Goal: Task Accomplishment & Management: Use online tool/utility

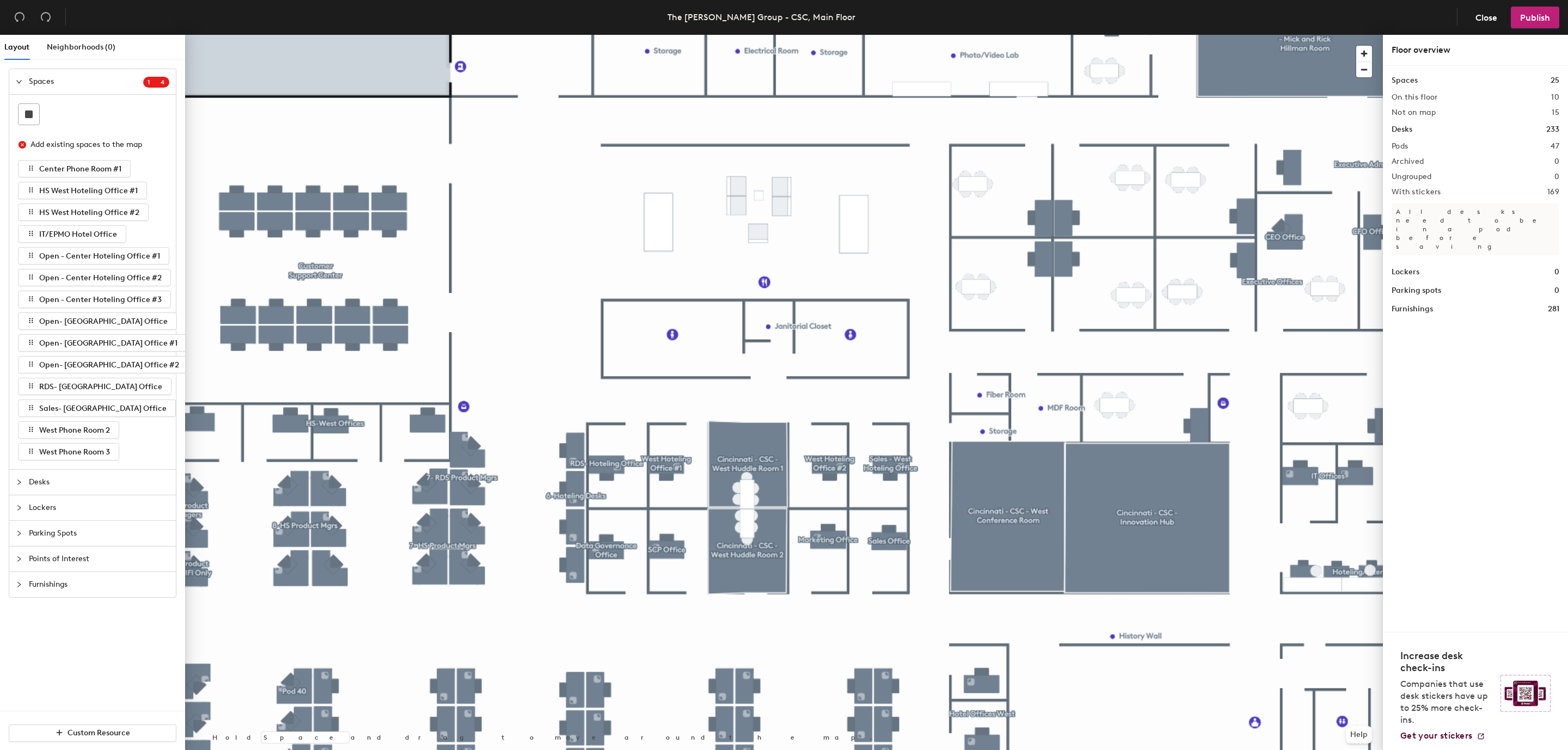
click at [19, 480] on icon "collapsed" at bounding box center [19, 483] width 7 height 7
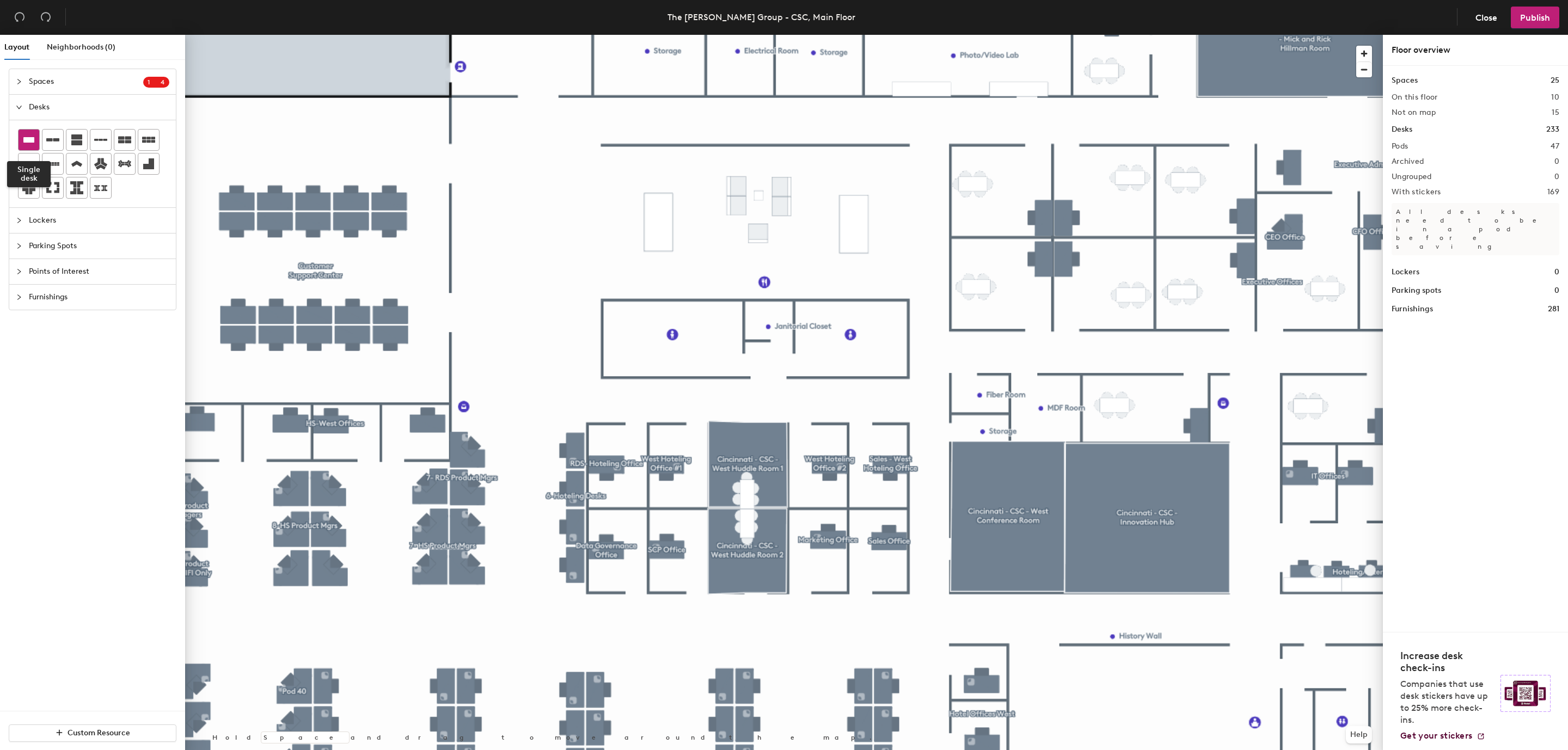
click at [30, 143] on icon at bounding box center [29, 140] width 11 height 5
click at [516, 35] on div at bounding box center [783, 35] width 1197 height 0
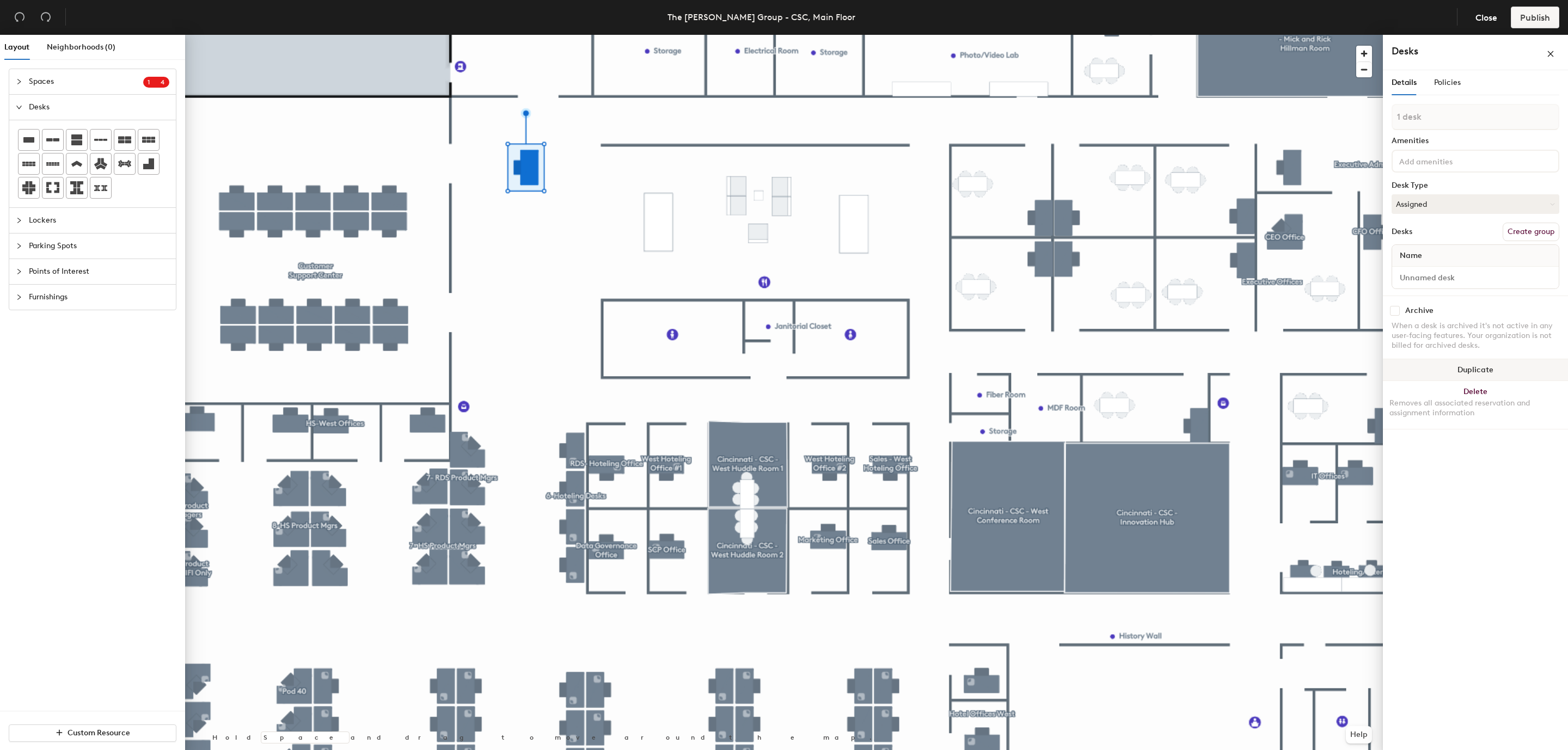
click at [1469, 367] on button "Duplicate" at bounding box center [1475, 370] width 185 height 21
click at [1492, 373] on button "Duplicate" at bounding box center [1475, 370] width 185 height 21
click at [1470, 370] on button "Duplicate" at bounding box center [1475, 370] width 185 height 21
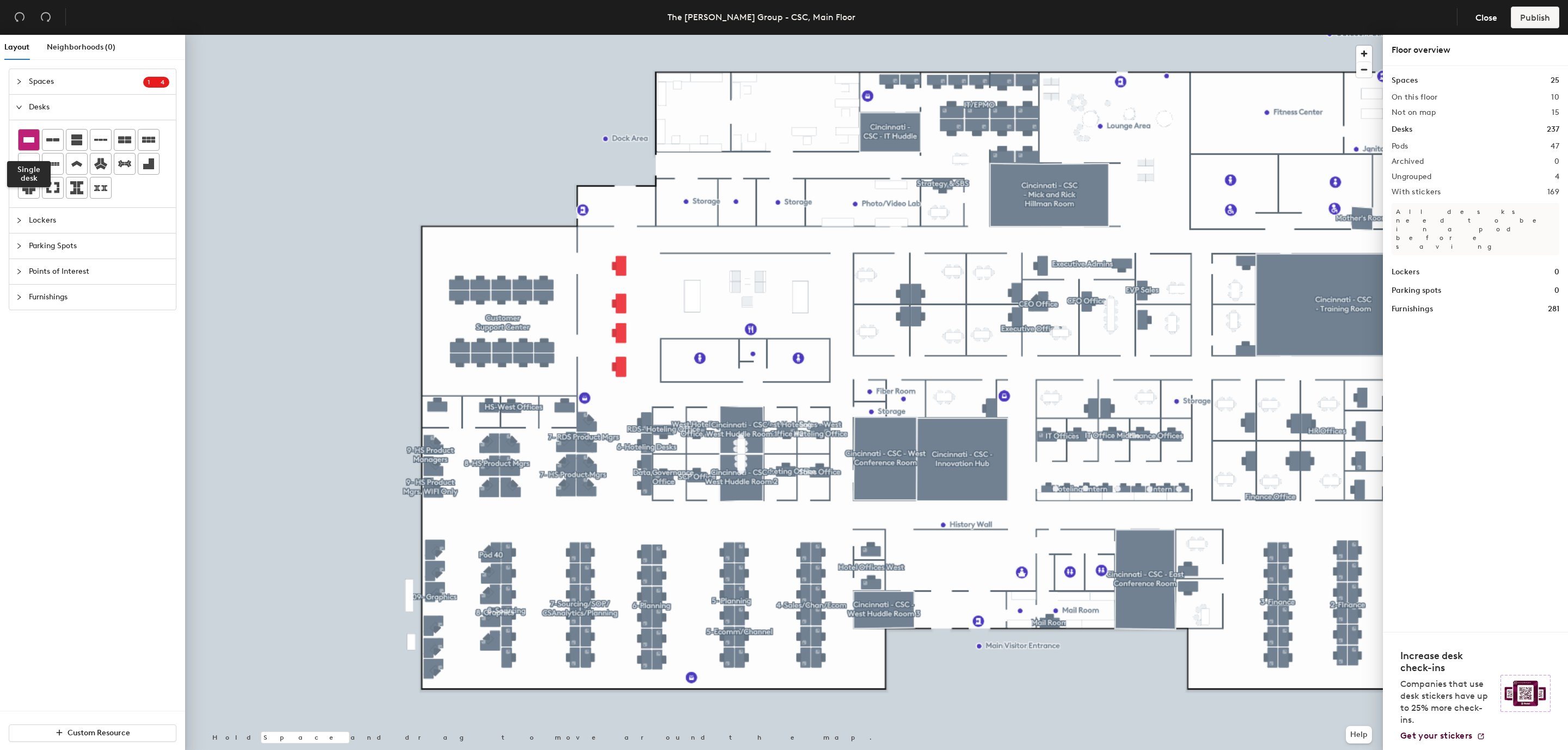
click at [25, 135] on icon at bounding box center [28, 139] width 13 height 13
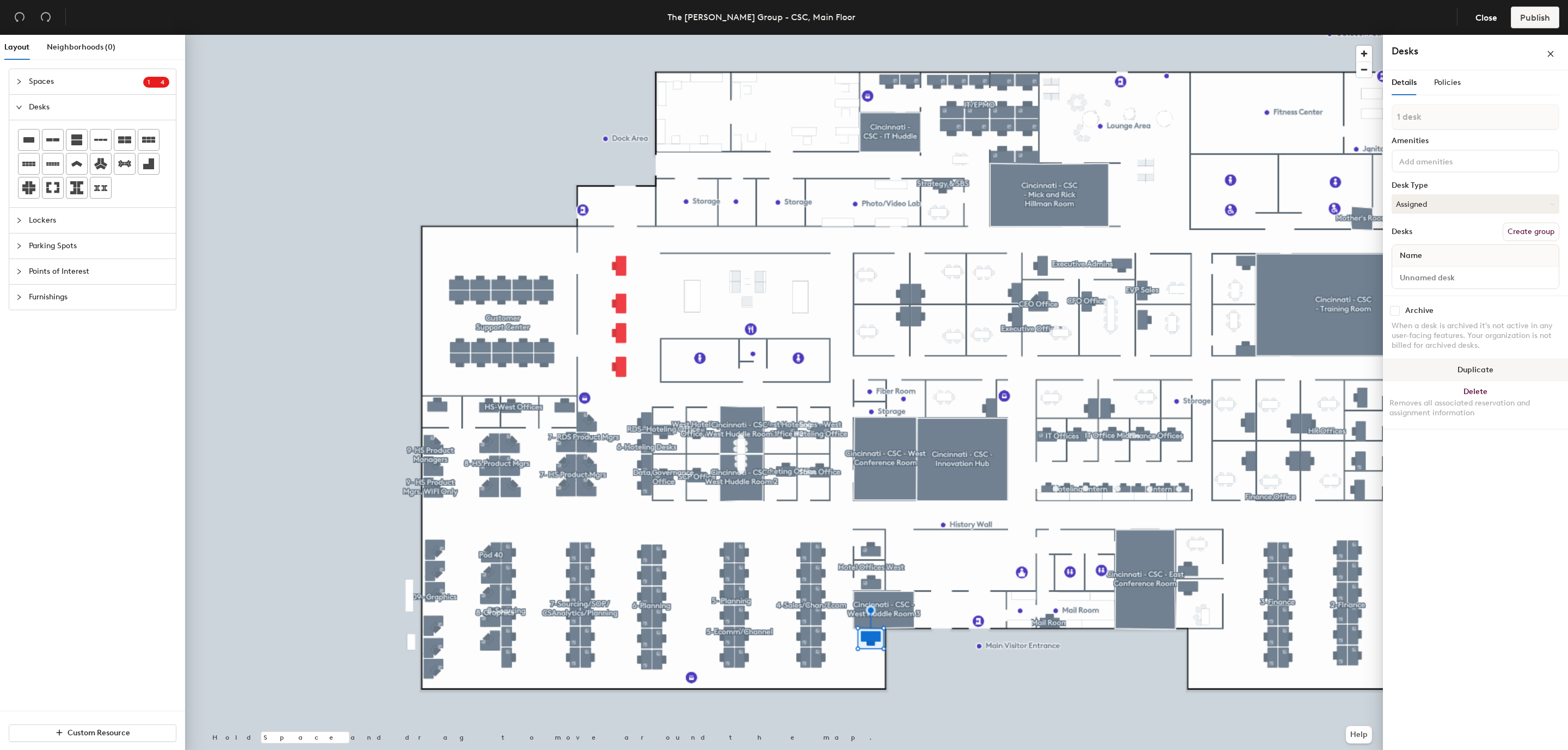
click at [1496, 371] on button "Duplicate" at bounding box center [1475, 370] width 185 height 21
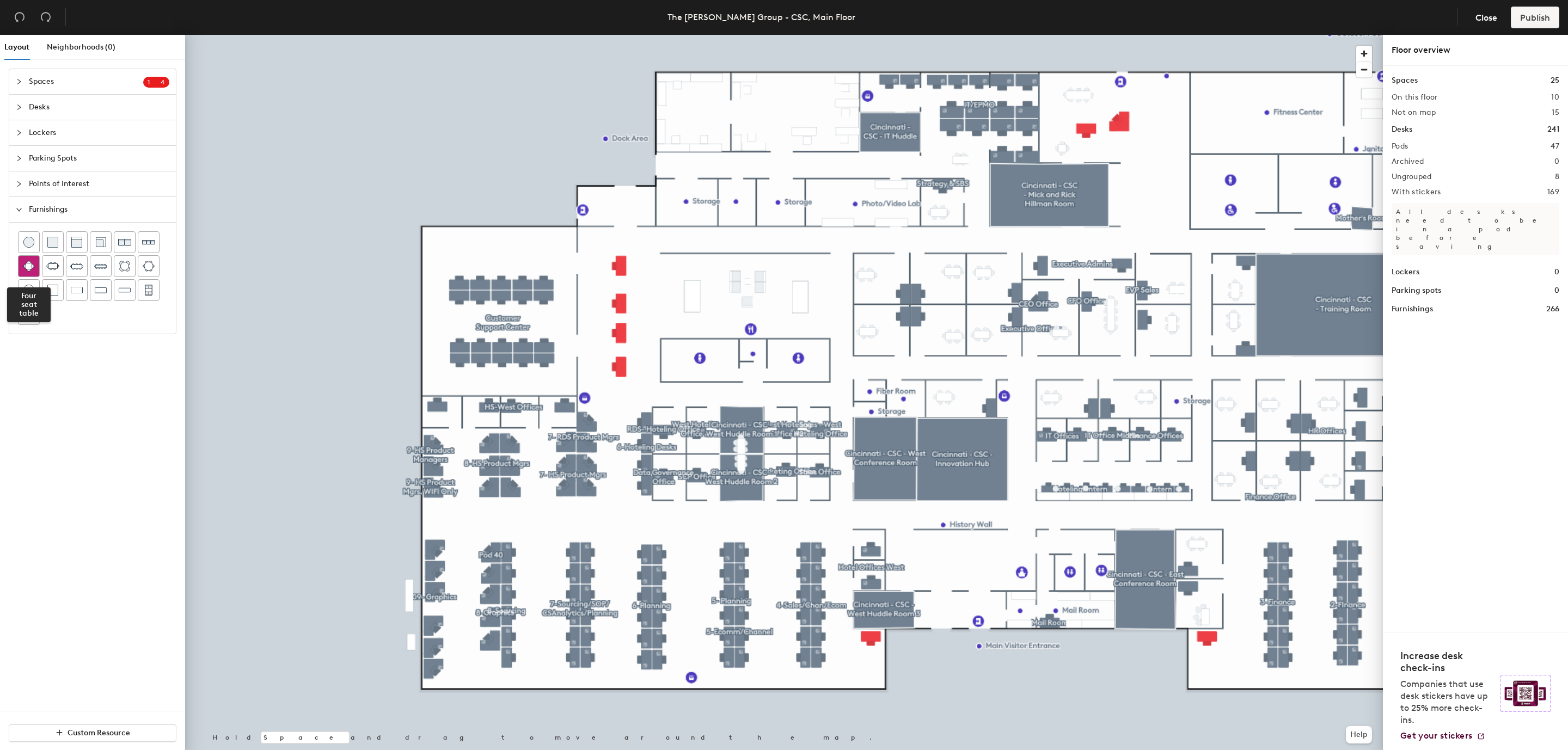
click at [31, 271] on img at bounding box center [29, 266] width 11 height 11
click at [34, 271] on img at bounding box center [29, 266] width 11 height 11
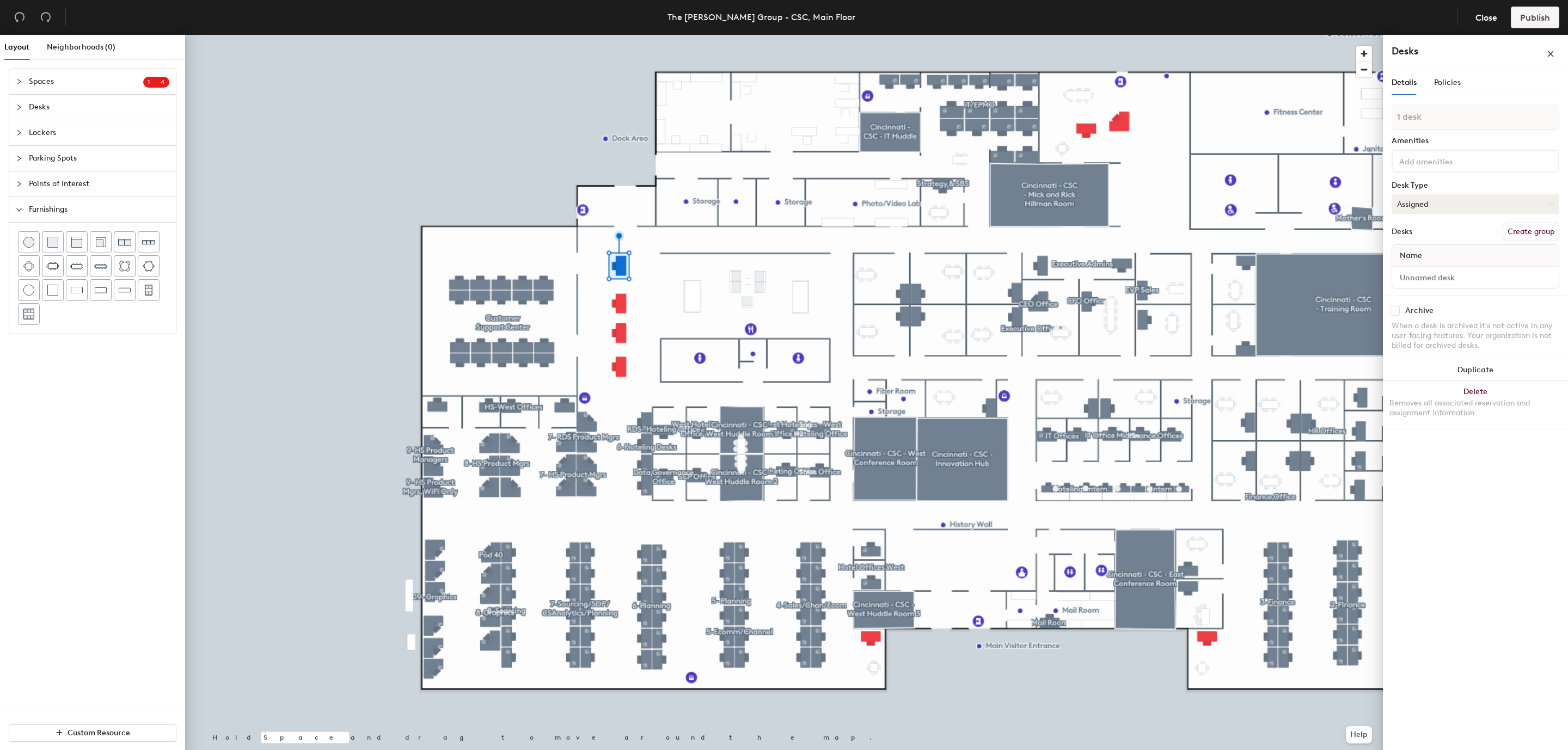
click at [1551, 203] on icon at bounding box center [1551, 204] width 4 height 1
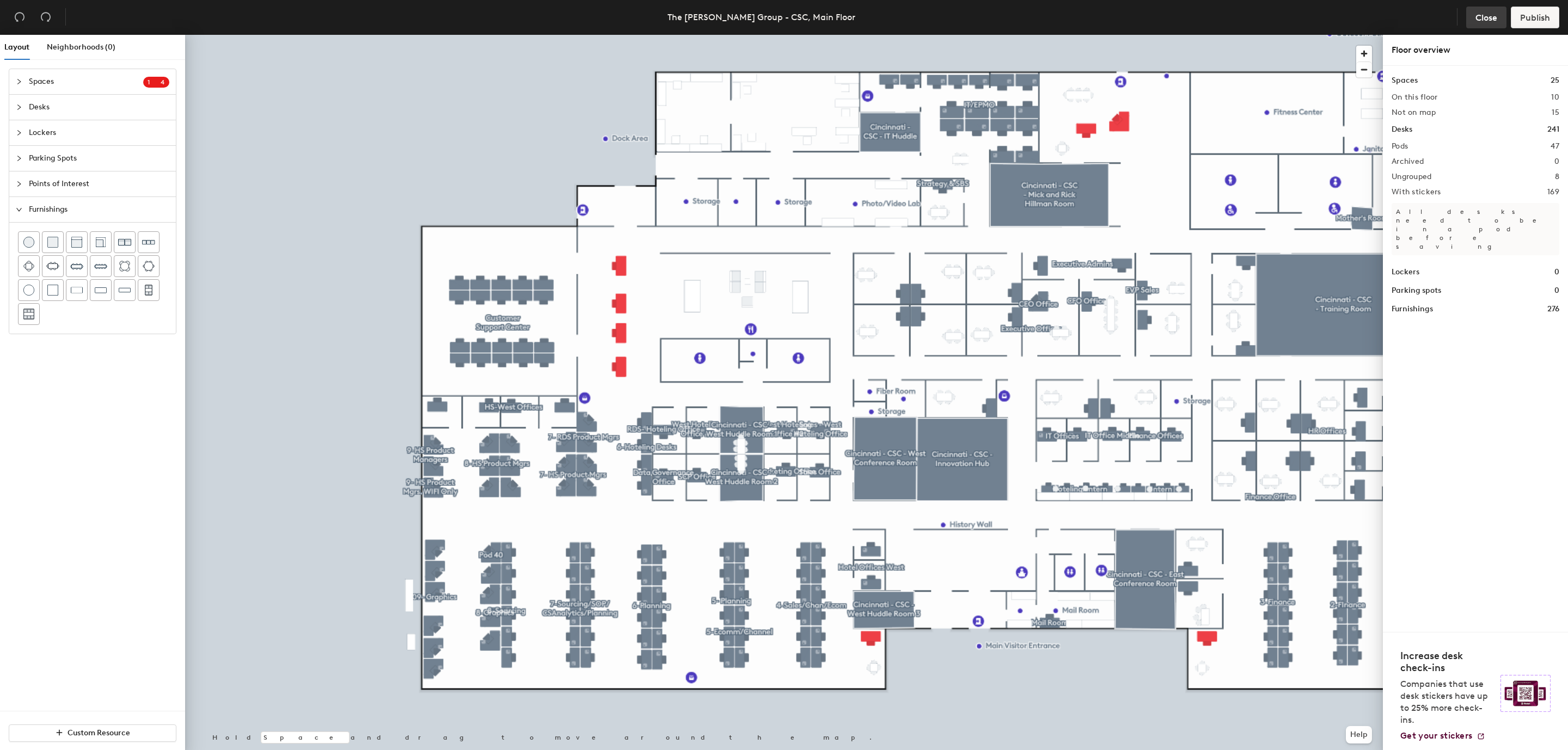
click at [1483, 27] on button "Close" at bounding box center [1486, 17] width 40 height 21
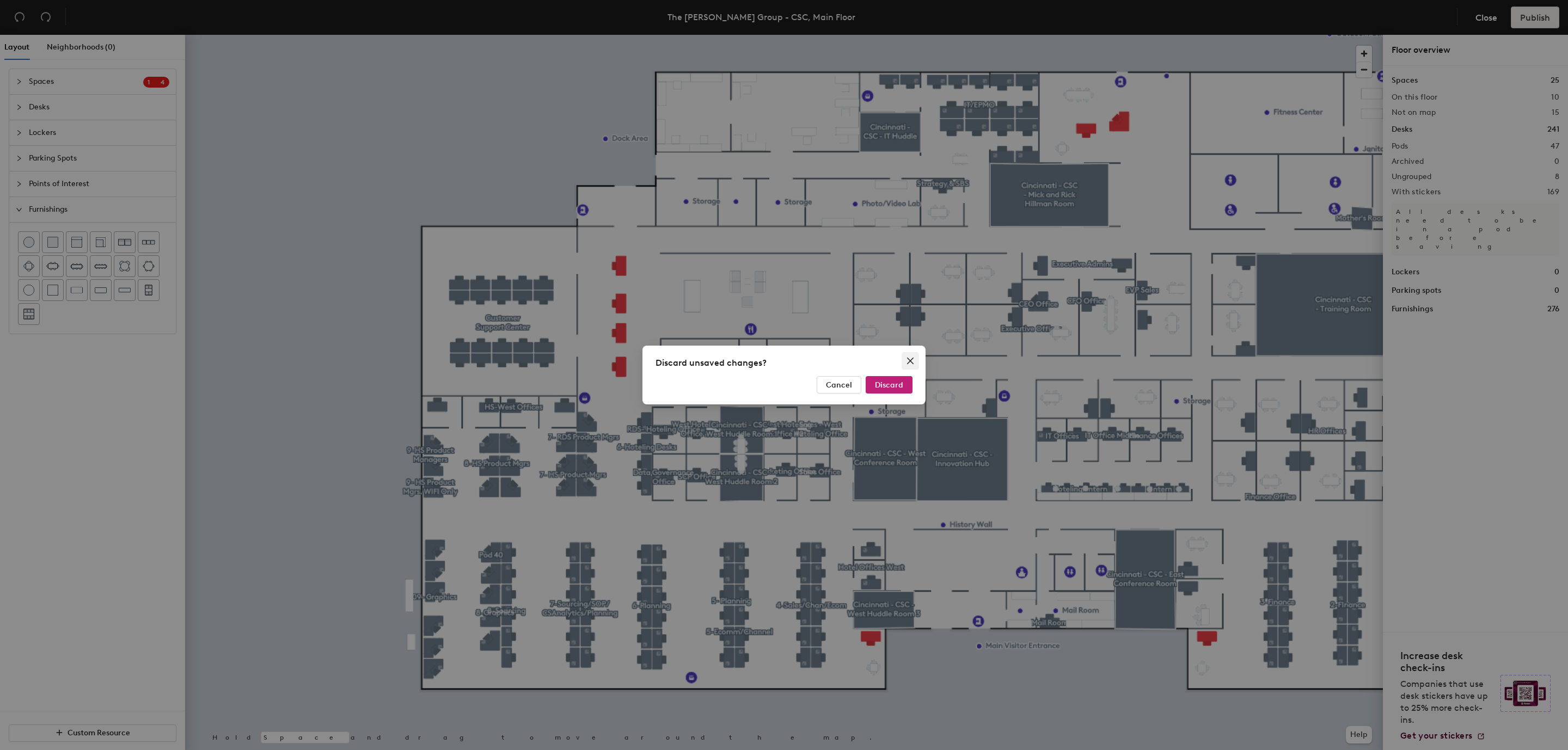
click at [910, 359] on icon "close" at bounding box center [910, 361] width 9 height 9
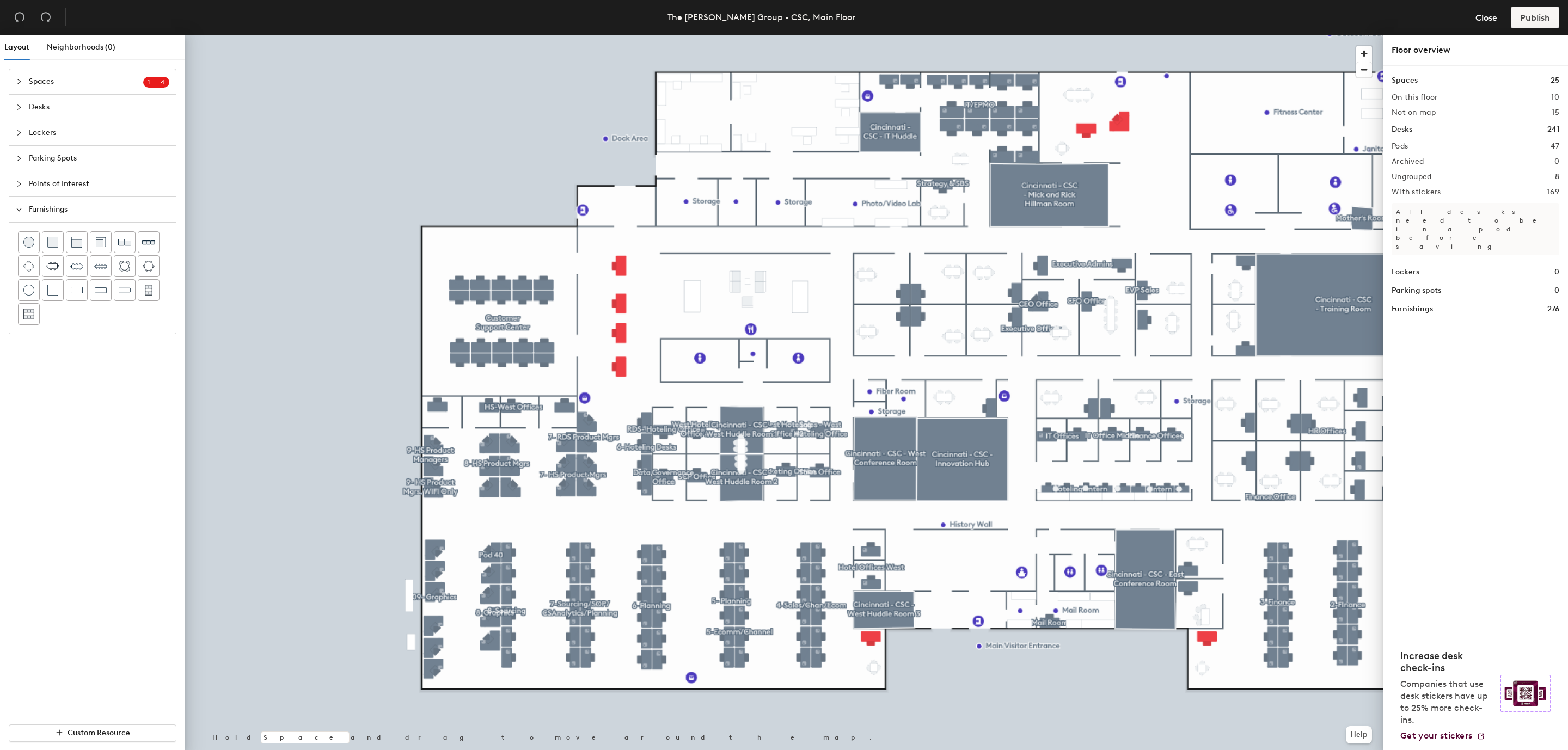
click at [19, 82] on icon "collapsed" at bounding box center [19, 82] width 7 height 7
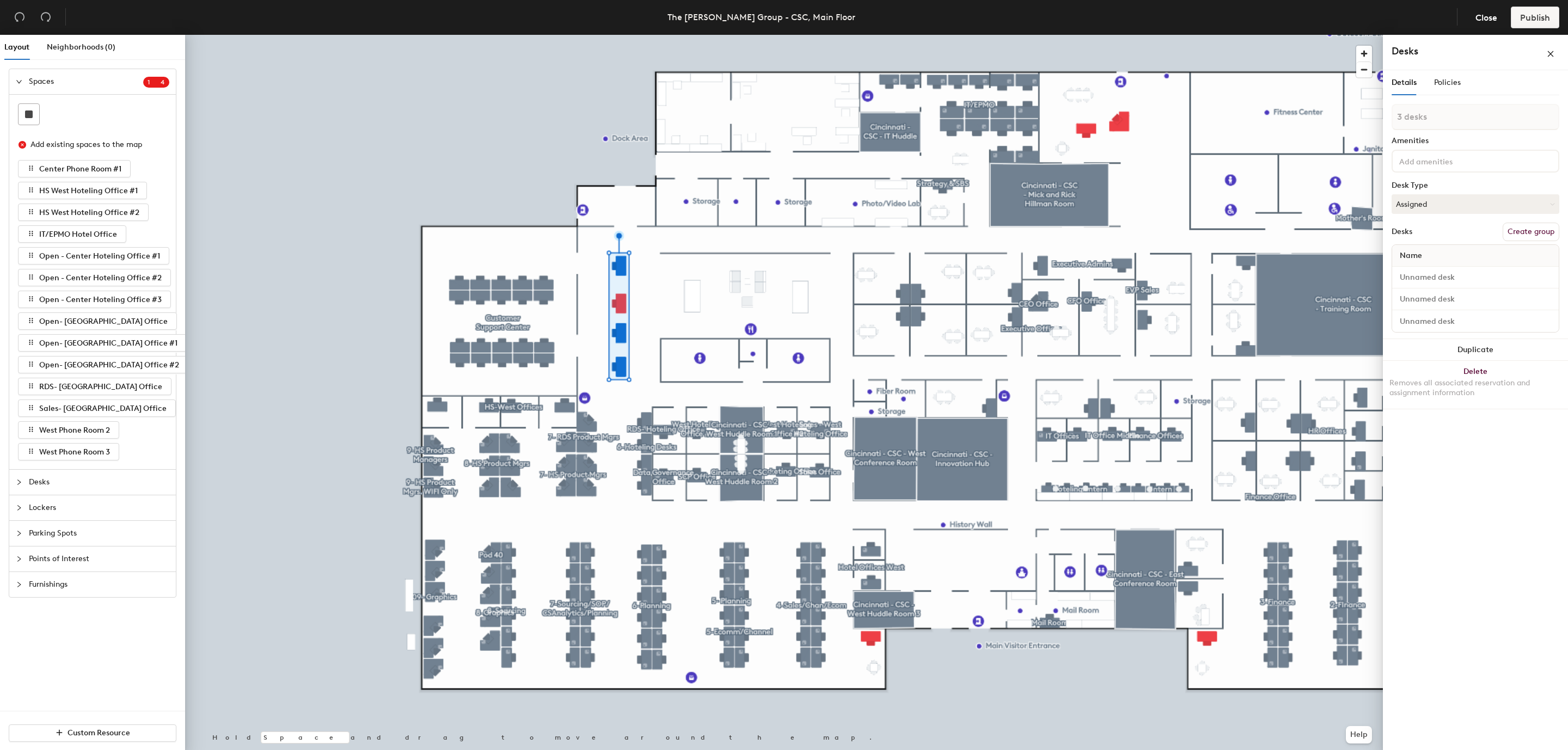
type input "4 desks"
click at [1526, 233] on button "Create group" at bounding box center [1530, 232] width 56 height 19
type input "P"
type input "Future West Side Offices"
click at [1540, 237] on button "Create group" at bounding box center [1530, 232] width 56 height 19
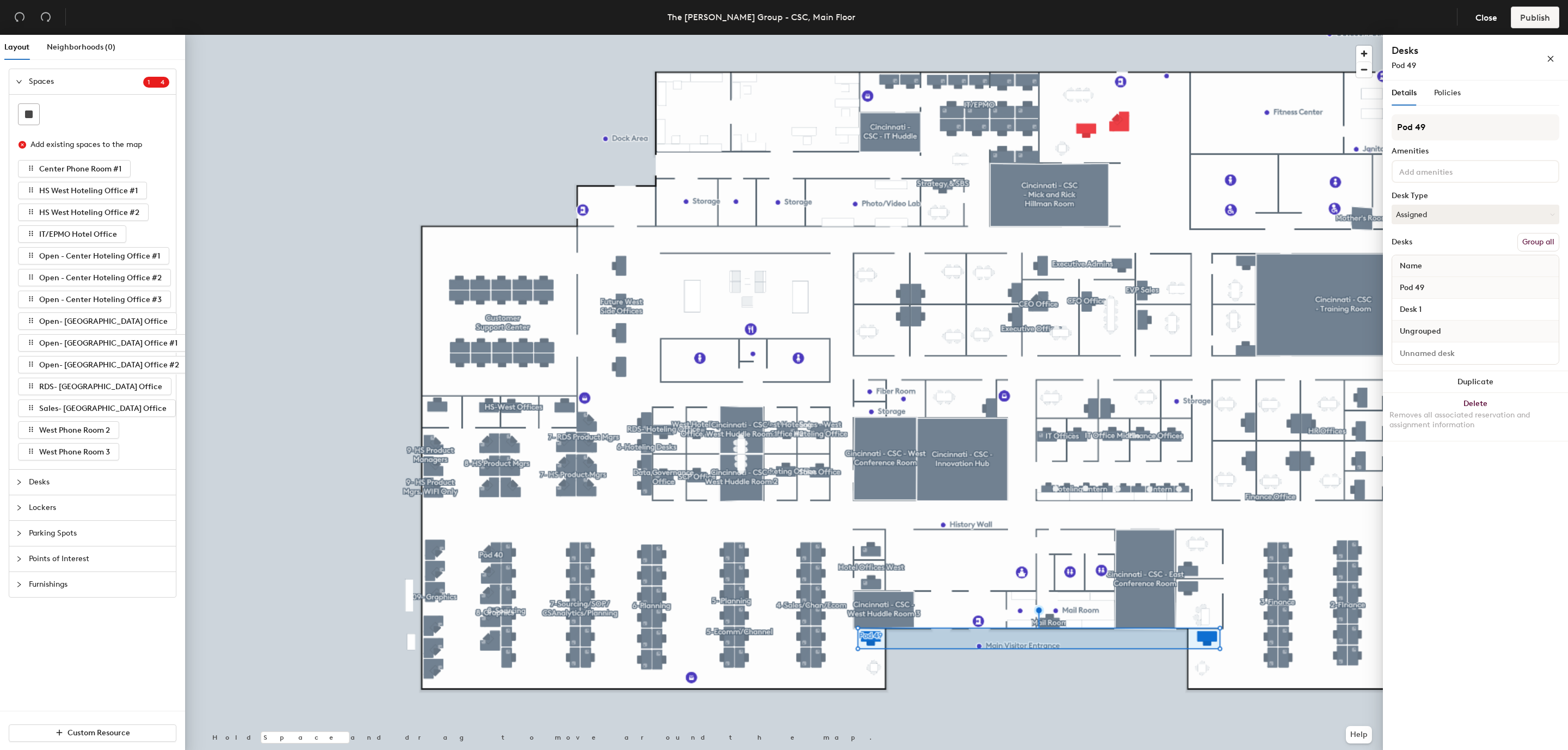
click at [1539, 245] on button "Group all" at bounding box center [1538, 243] width 42 height 19
click at [1447, 269] on div "Name" at bounding box center [1475, 266] width 167 height 21
click at [1442, 290] on input "Desk 1" at bounding box center [1475, 288] width 162 height 15
click at [1452, 288] on input "Future" at bounding box center [1475, 288] width 162 height 15
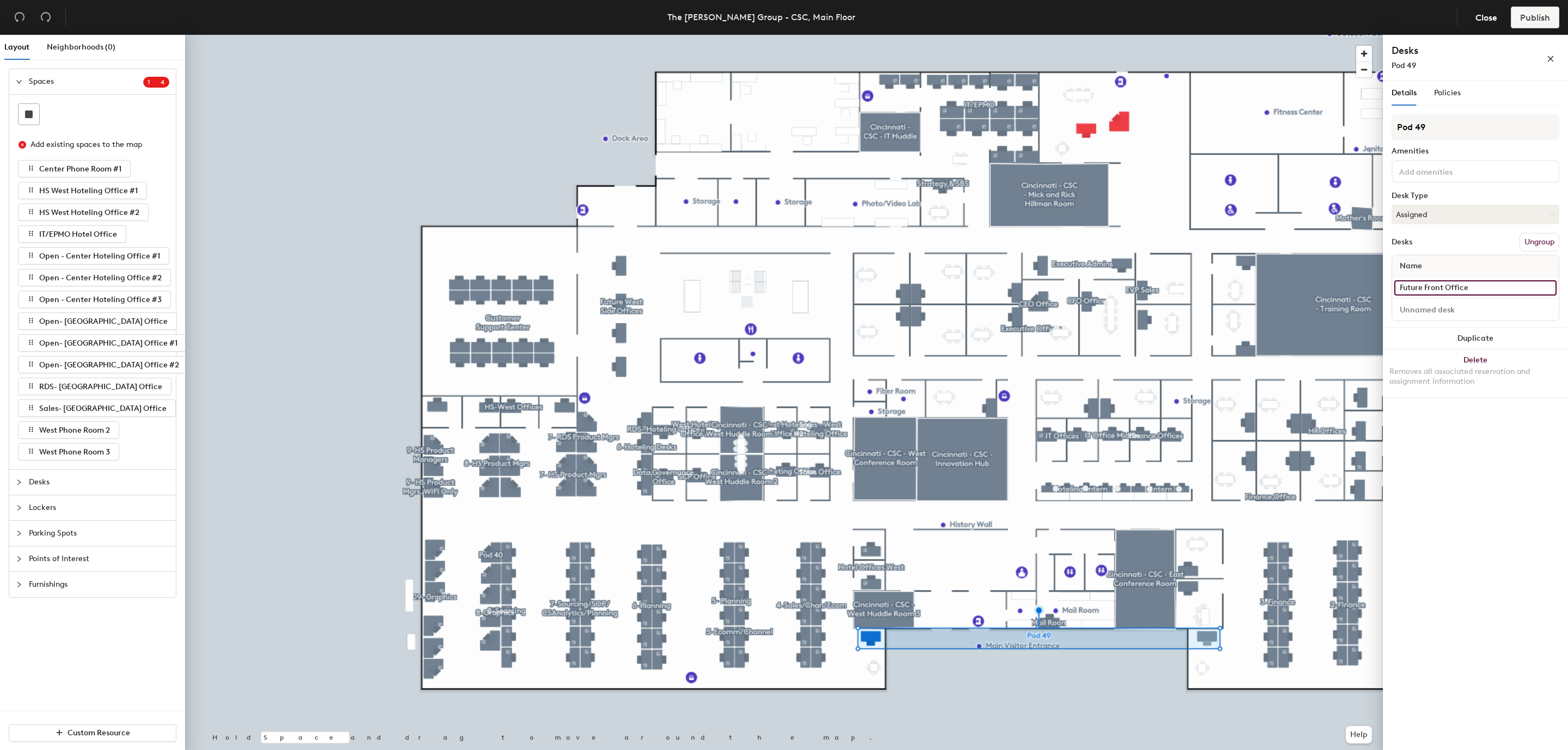
type input "Future Front Office"
click at [1442, 320] on div at bounding box center [1475, 310] width 167 height 21
click at [1444, 311] on input at bounding box center [1475, 310] width 162 height 15
type input "Future Front Office"
click at [1551, 58] on icon "close" at bounding box center [1550, 58] width 7 height 7
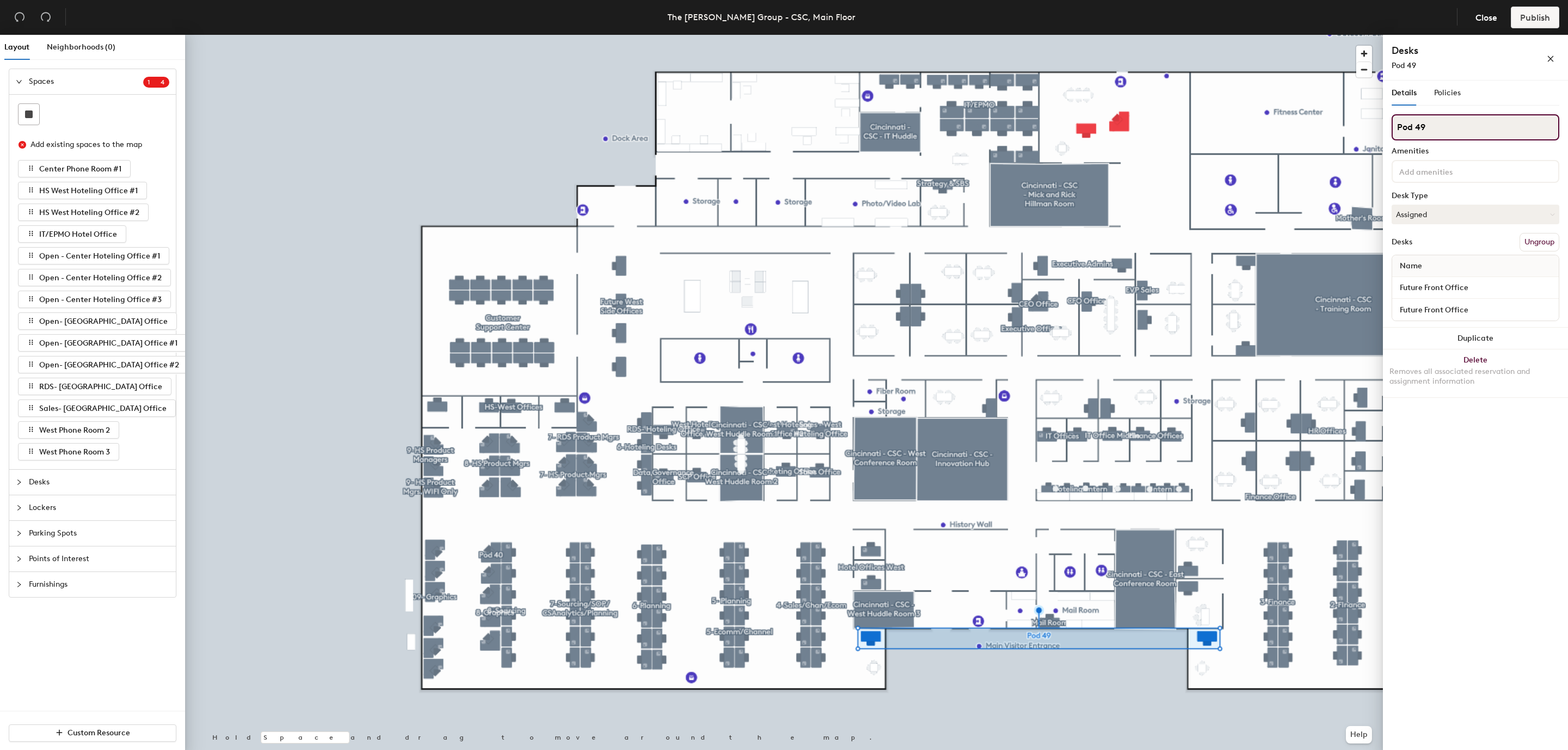
click at [1447, 126] on input "Pod 49" at bounding box center [1475, 127] width 168 height 26
type input "P"
type input "Future Front Offices"
click at [1496, 286] on input "Future Front Office" at bounding box center [1475, 288] width 162 height 15
type input "F"
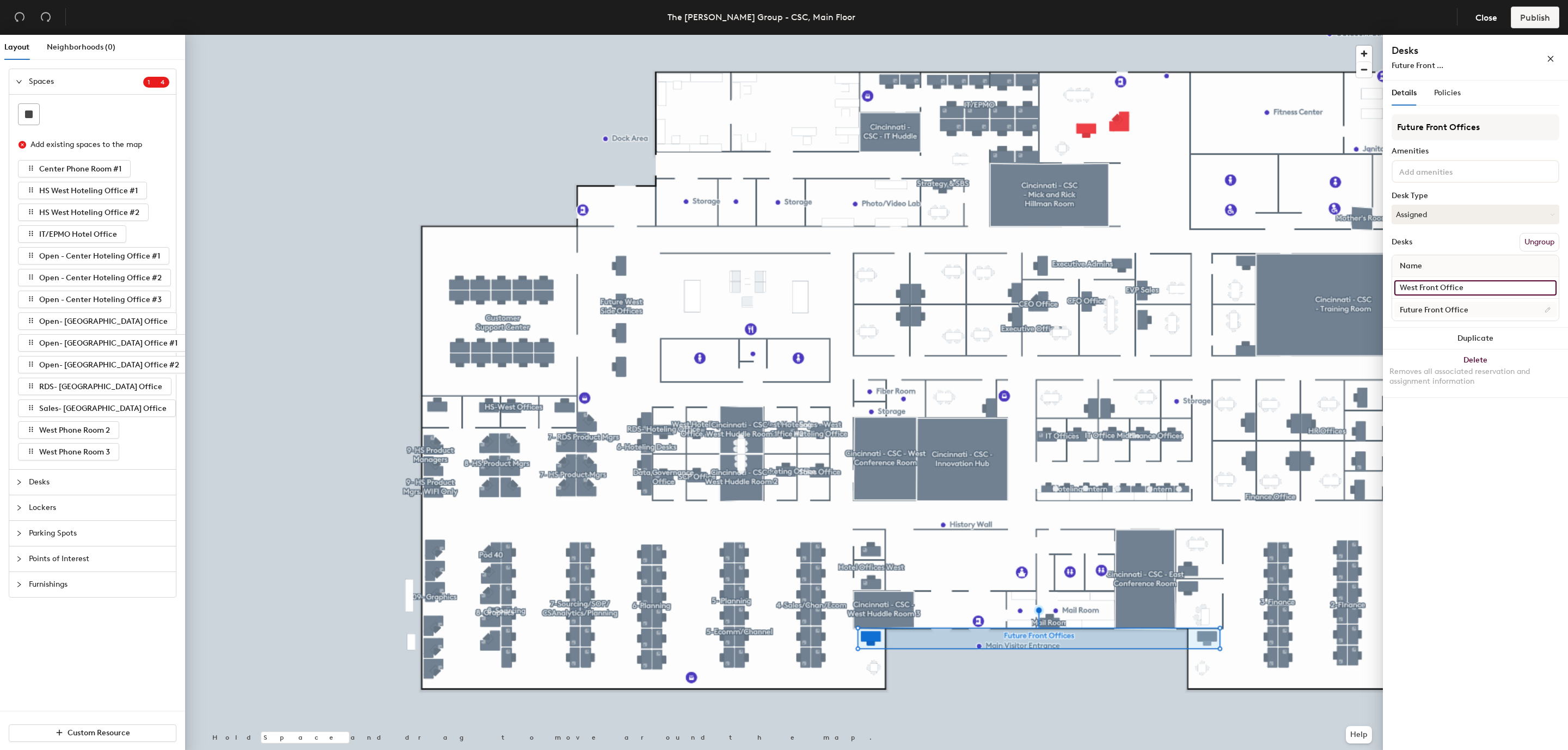
type input "West Front Office"
click at [1462, 309] on input "Future Front Office" at bounding box center [1475, 310] width 162 height 15
type input "East Front Office"
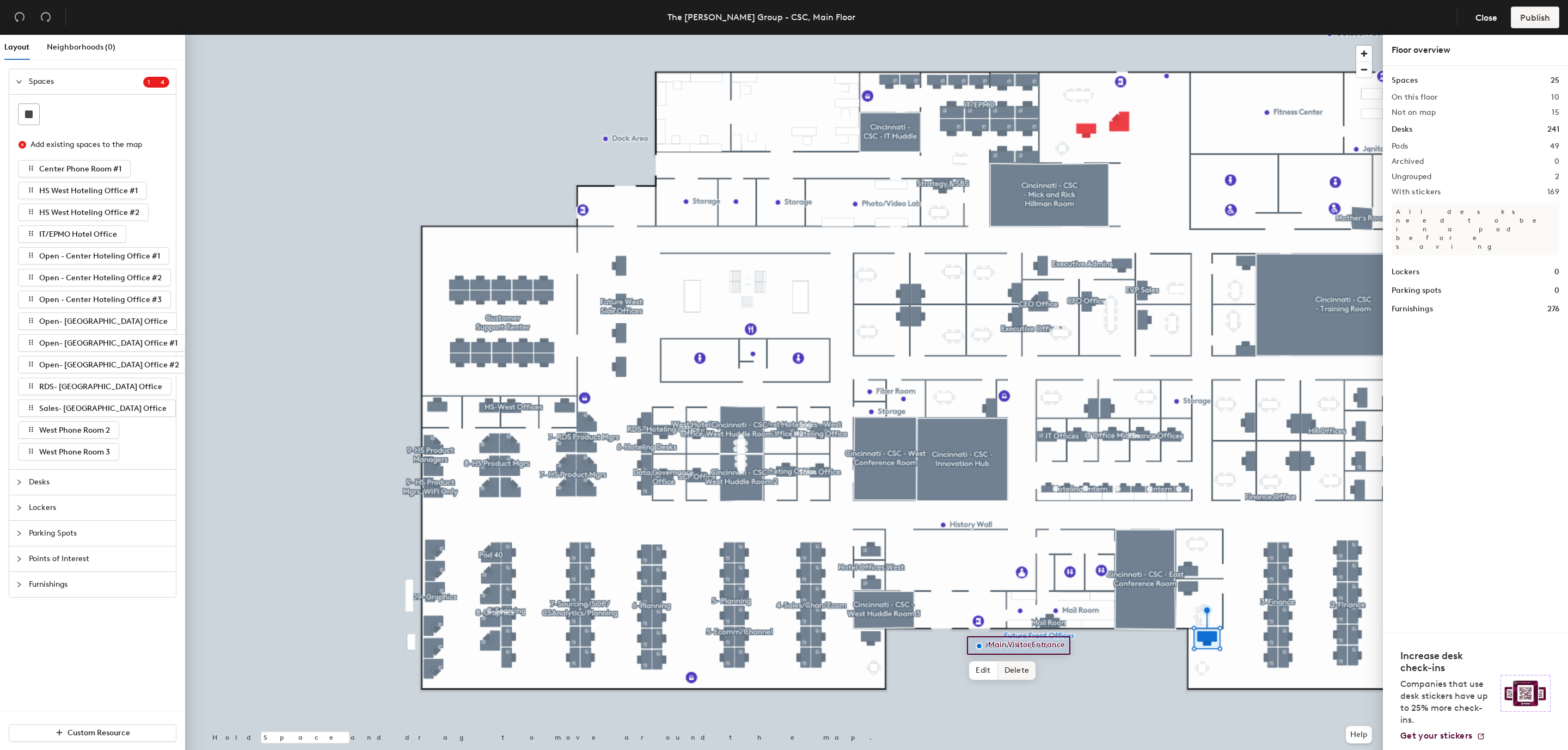
click at [1011, 666] on span "Delete" at bounding box center [1017, 671] width 38 height 19
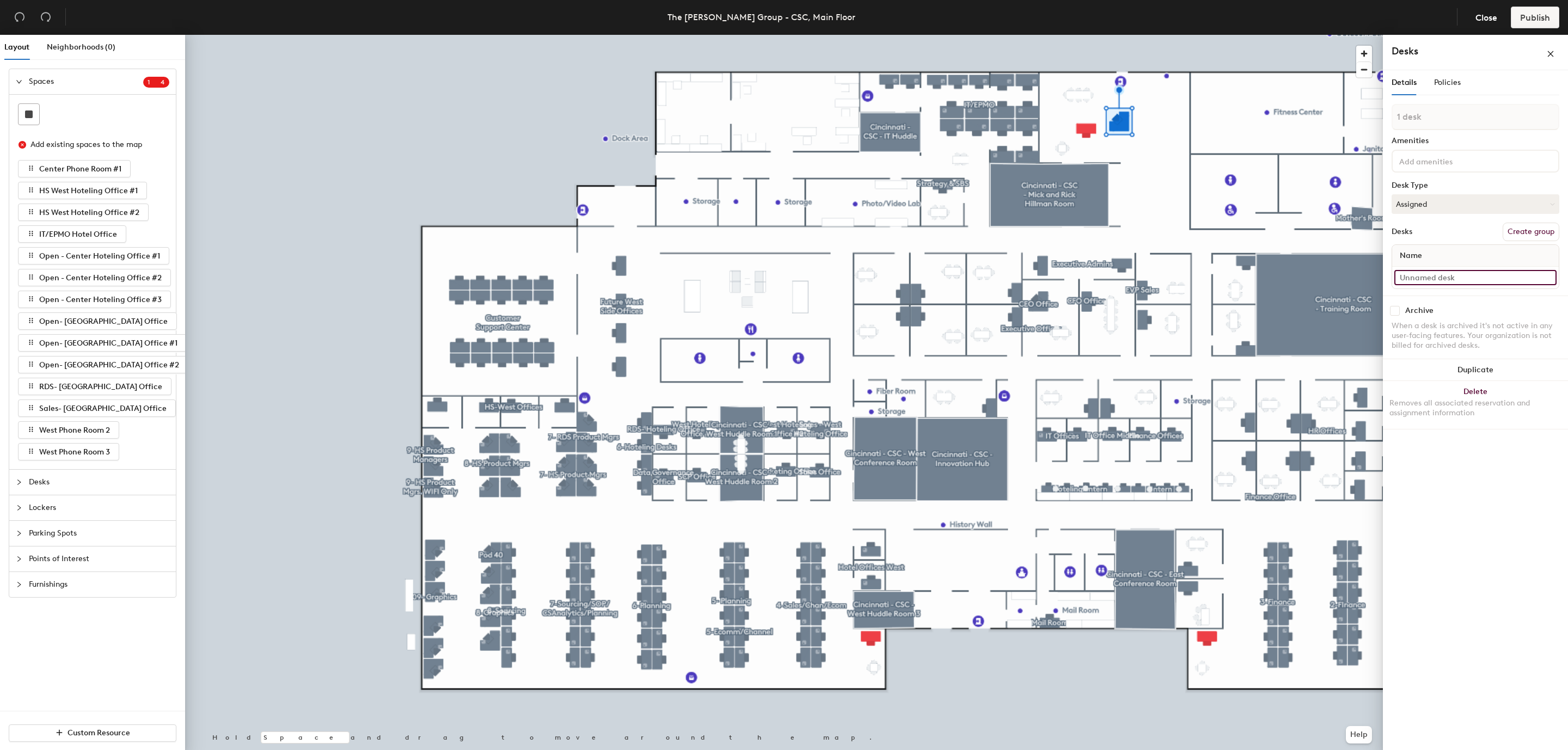
click at [1453, 274] on input at bounding box center [1475, 277] width 162 height 15
type input "Future Ex. Admin"
click at [1447, 277] on input at bounding box center [1475, 277] width 162 height 15
type input "Future Offce"
click at [1455, 239] on div "Desks Create group" at bounding box center [1475, 243] width 168 height 19
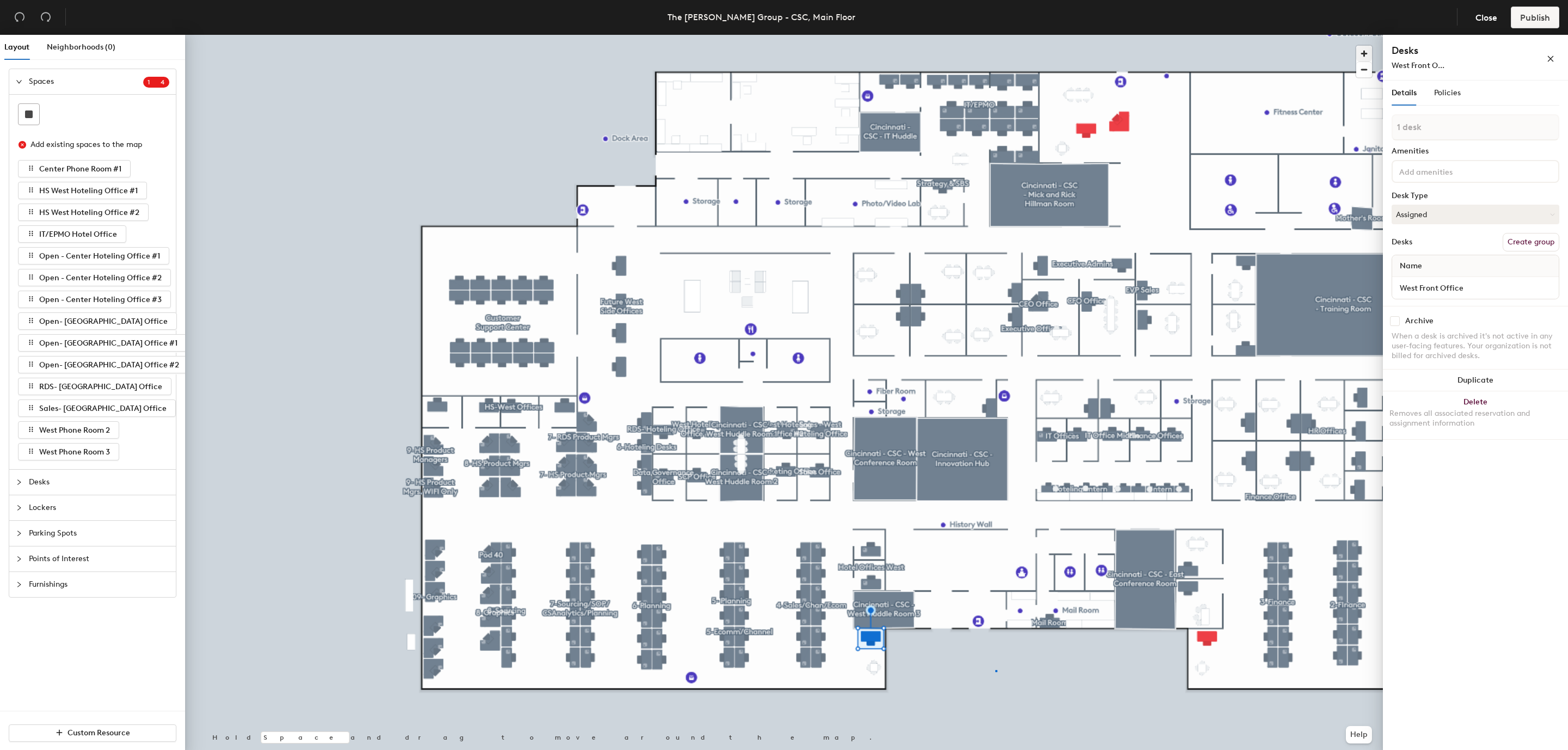
click at [996, 35] on div at bounding box center [783, 35] width 1197 height 0
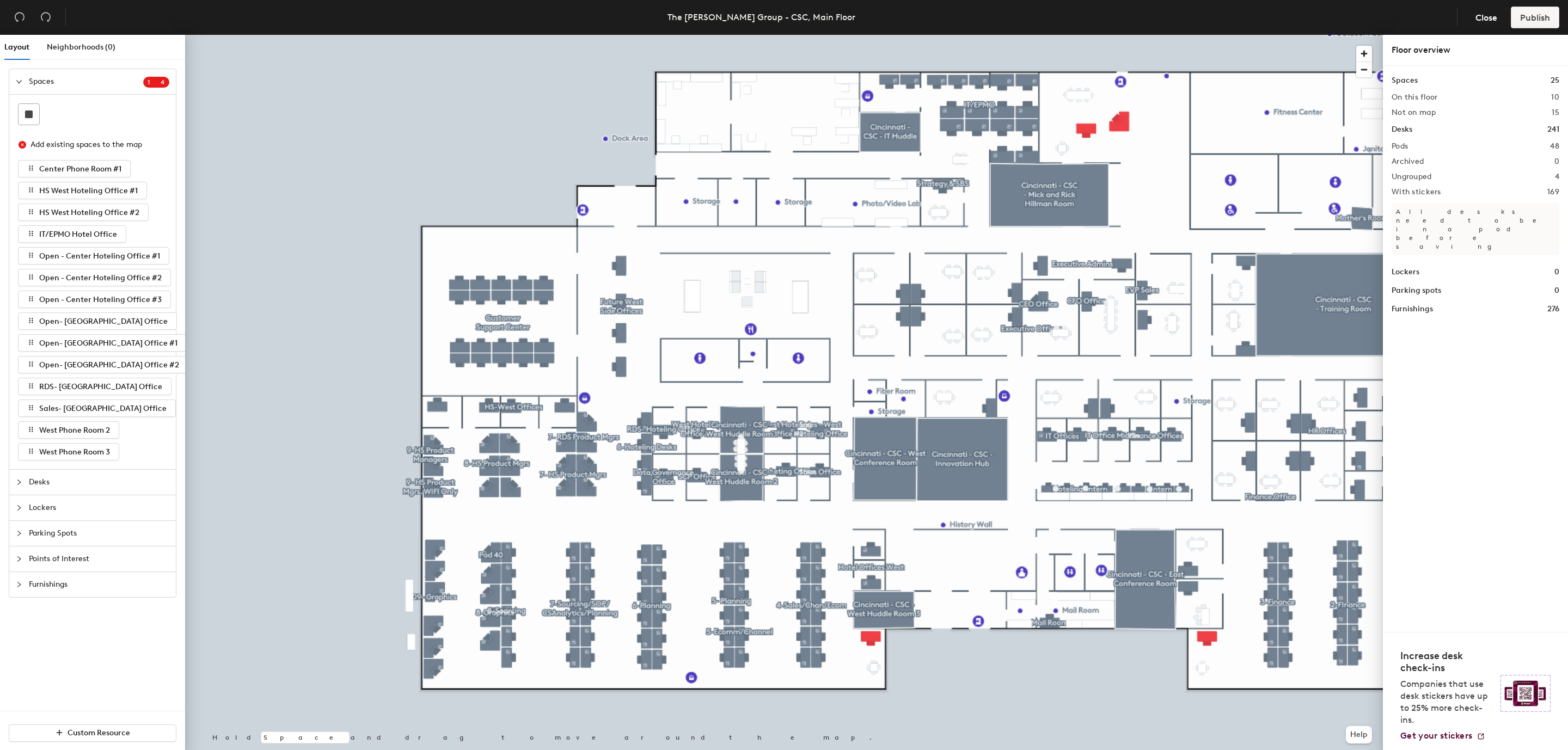
click at [20, 482] on icon "collapsed" at bounding box center [19, 483] width 7 height 7
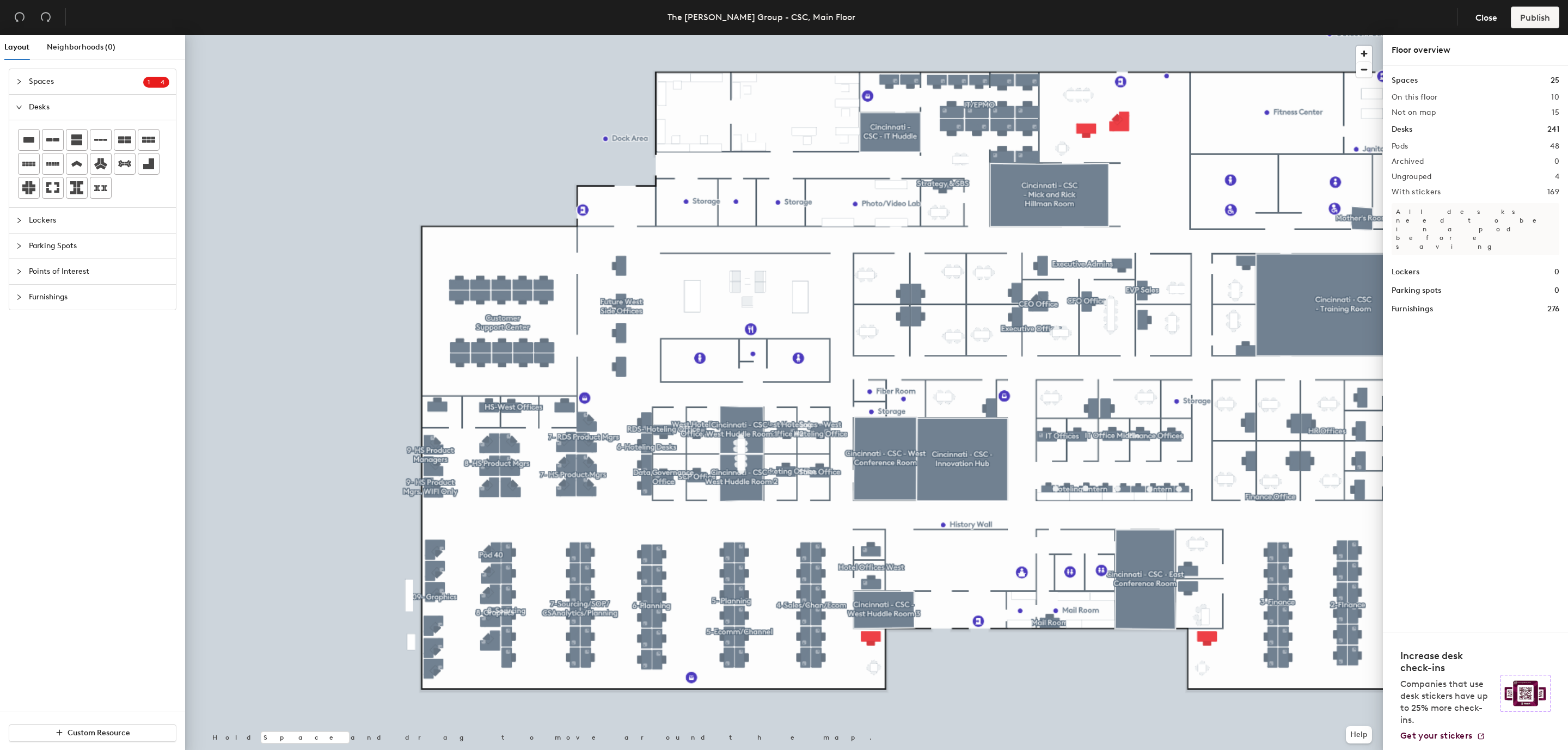
click at [20, 227] on div at bounding box center [22, 221] width 13 height 12
click at [20, 82] on icon "collapsed" at bounding box center [19, 82] width 3 height 5
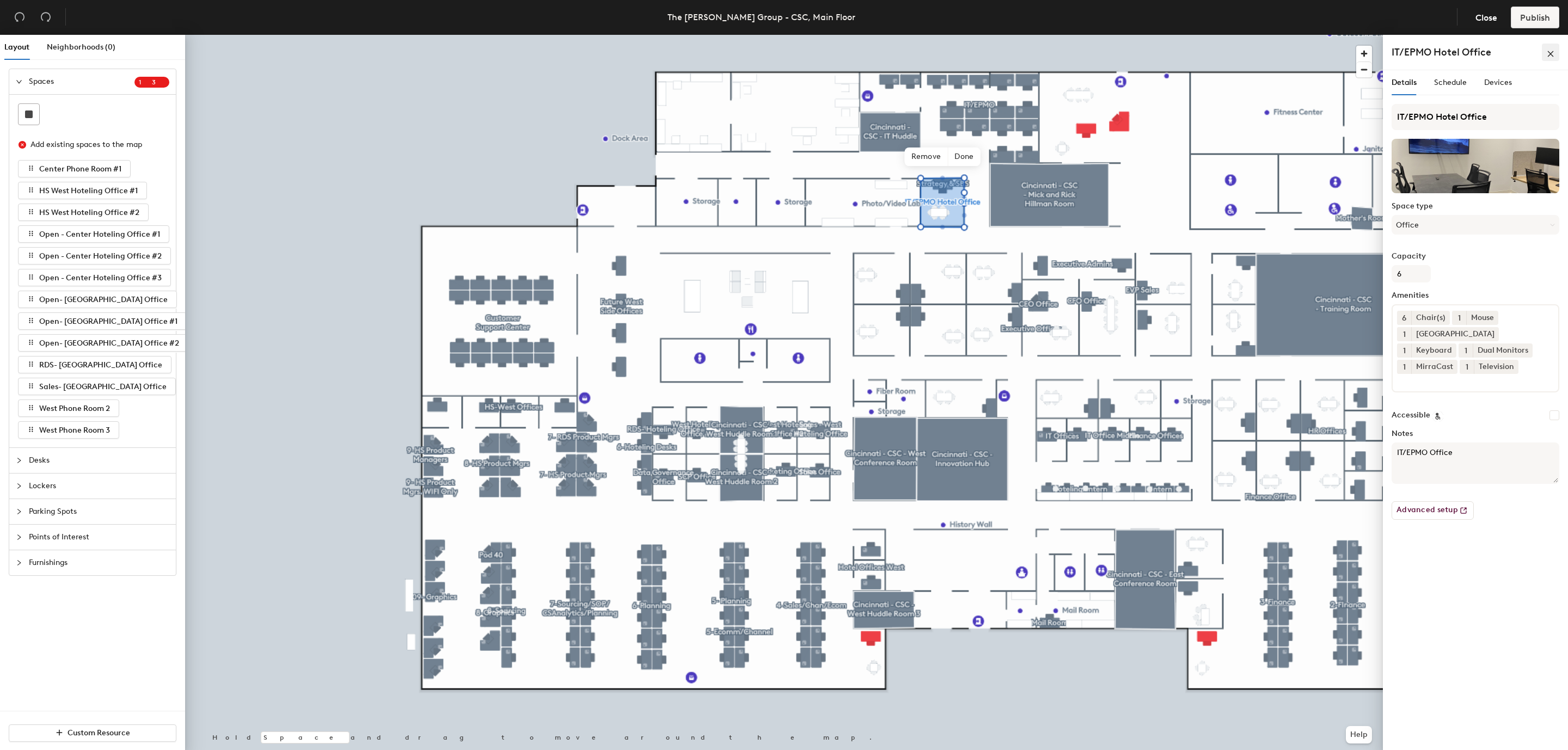
click at [1551, 54] on icon "close" at bounding box center [1550, 54] width 6 height 6
